Goal: Task Accomplishment & Management: Use online tool/utility

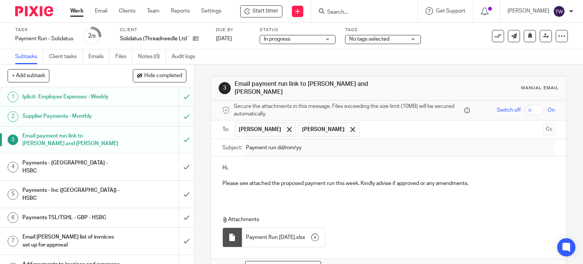
scroll to position [38, 0]
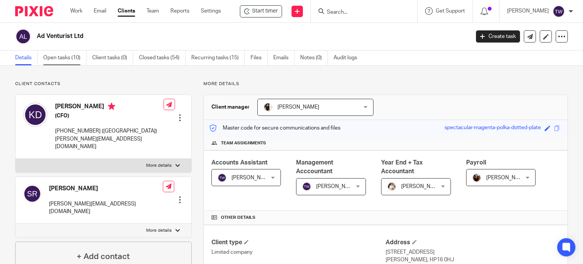
click at [59, 57] on link "Open tasks (10)" at bounding box center [64, 57] width 43 height 15
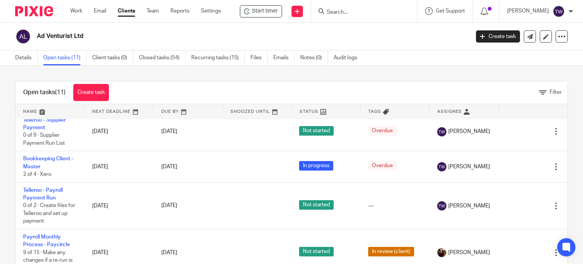
scroll to position [291, 0]
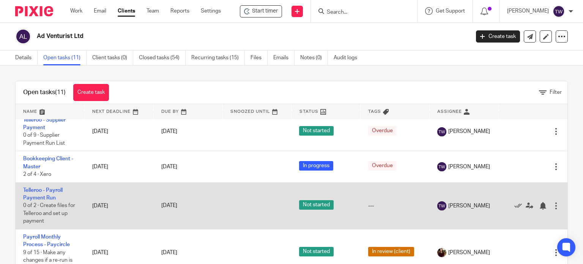
drag, startPoint x: 47, startPoint y: 191, endPoint x: 51, endPoint y: 191, distance: 4.6
click at [47, 191] on td "Telleroo - Payroll Payment Run 0 of 2 · Create files for Telleroo and set up pa…" at bounding box center [50, 205] width 69 height 47
click at [52, 188] on link "Telleroo - Payroll Payment Run" at bounding box center [42, 194] width 39 height 13
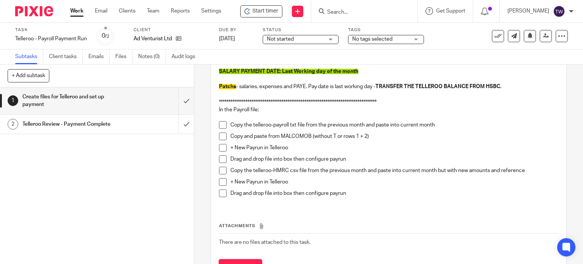
scroll to position [110, 0]
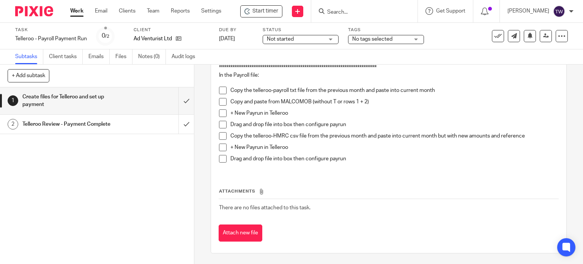
click at [77, 10] on link "Work" at bounding box center [76, 11] width 13 height 8
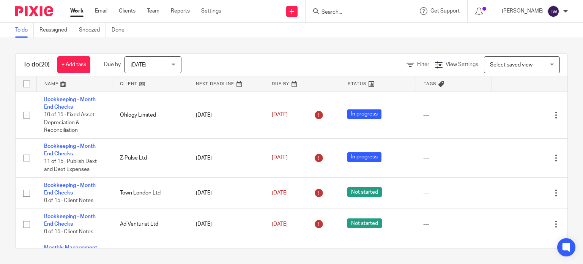
click at [376, 12] on input "Search" at bounding box center [355, 12] width 68 height 7
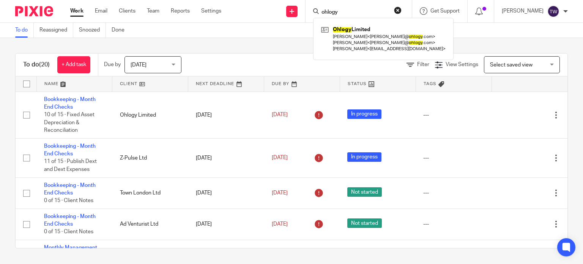
type input "ohlogy"
click button "submit" at bounding box center [0, 0] width 0 height 0
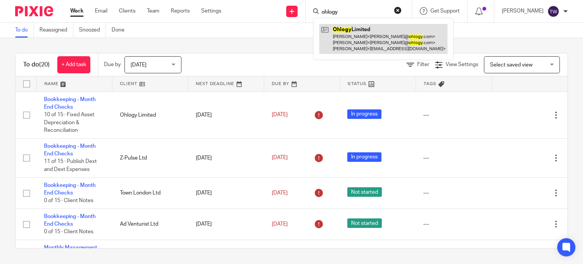
click at [383, 30] on link at bounding box center [383, 39] width 128 height 30
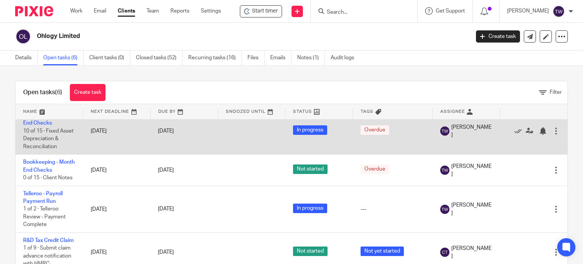
scroll to position [76, 0]
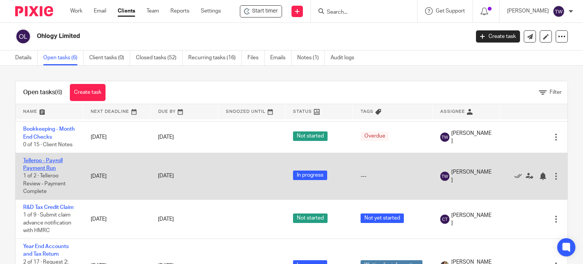
click at [49, 160] on link "Telleroo - Payroll Payment Run" at bounding box center [42, 164] width 39 height 13
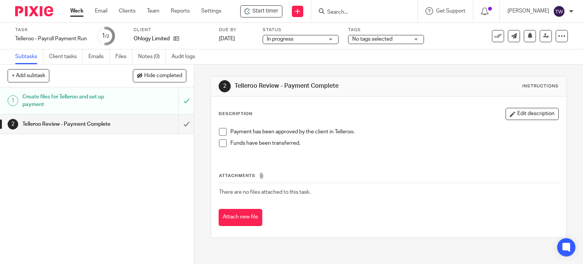
click at [220, 130] on span at bounding box center [223, 132] width 8 height 8
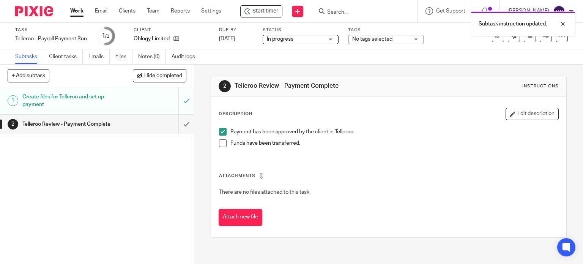
click at [220, 143] on span at bounding box center [223, 143] width 8 height 8
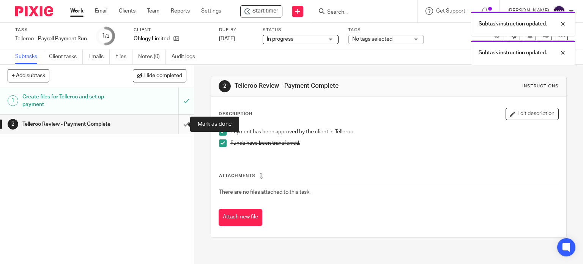
click at [177, 119] on input "submit" at bounding box center [97, 124] width 194 height 19
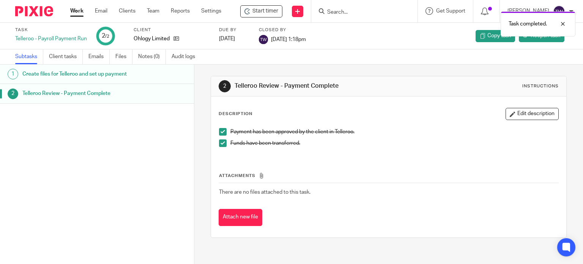
click at [83, 9] on link "Work" at bounding box center [76, 11] width 13 height 8
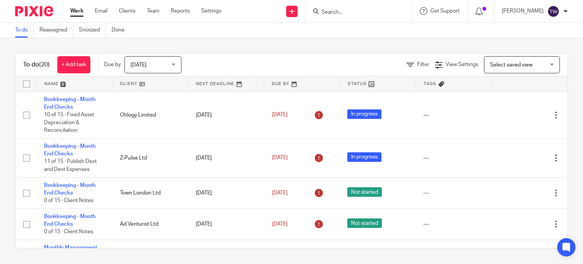
click at [374, 14] on input "Search" at bounding box center [355, 12] width 68 height 7
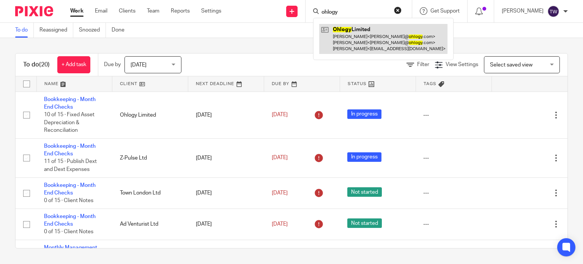
type input "ohlogy"
click at [379, 46] on link at bounding box center [383, 39] width 128 height 30
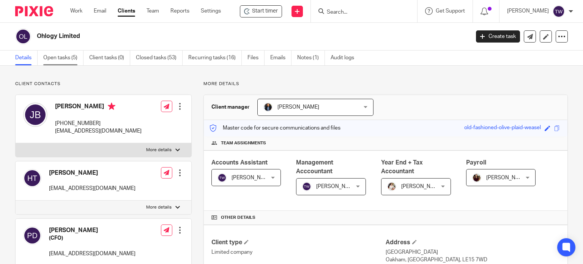
click at [68, 54] on link "Open tasks (5)" at bounding box center [63, 57] width 40 height 15
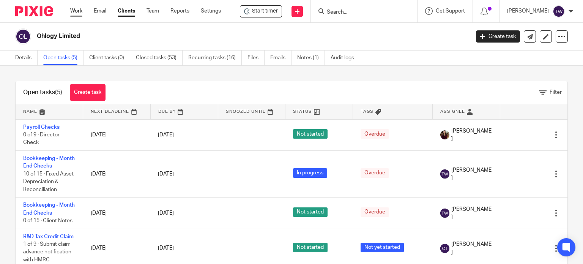
click at [74, 7] on link "Work" at bounding box center [76, 11] width 12 height 8
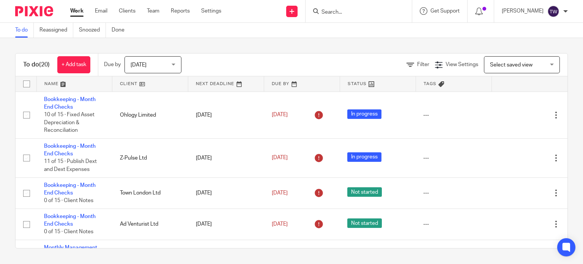
click at [348, 10] on input "Search" at bounding box center [355, 12] width 68 height 7
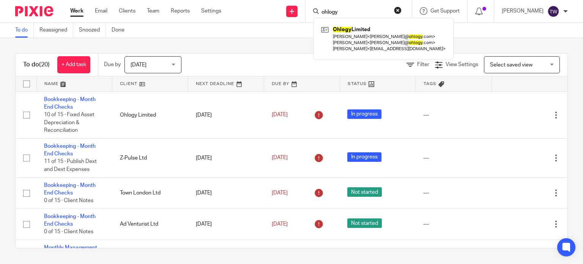
type input "ohlogy"
click button "submit" at bounding box center [0, 0] width 0 height 0
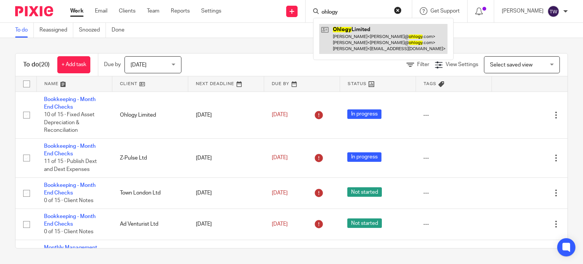
click at [363, 44] on link at bounding box center [383, 39] width 128 height 30
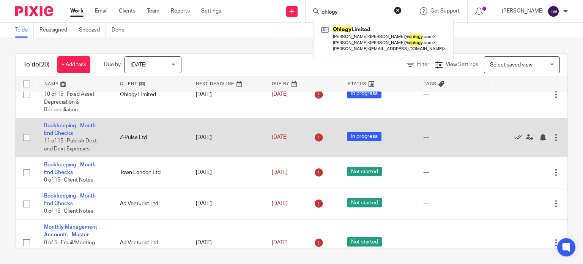
scroll to position [38, 0]
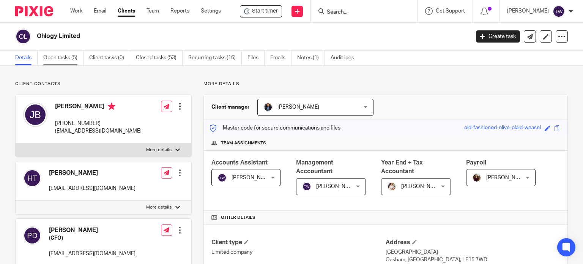
click at [67, 53] on link "Open tasks (5)" at bounding box center [63, 57] width 40 height 15
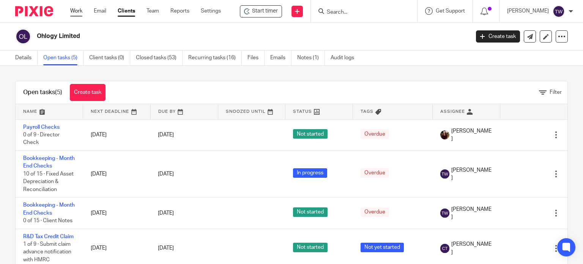
click at [73, 10] on link "Work" at bounding box center [76, 11] width 12 height 8
